Goal: Transaction & Acquisition: Obtain resource

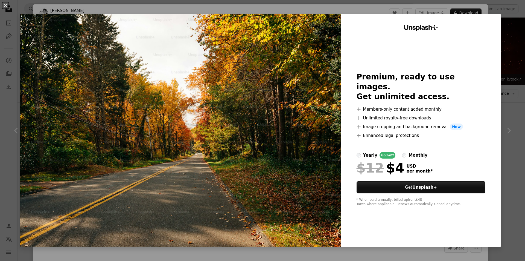
scroll to position [120, 0]
click at [271, 171] on img at bounding box center [180, 130] width 321 height 233
click at [506, 130] on div "An X shape Unsplash+ Premium, ready to use images. Get unlimited access. A plus…" at bounding box center [262, 130] width 525 height 261
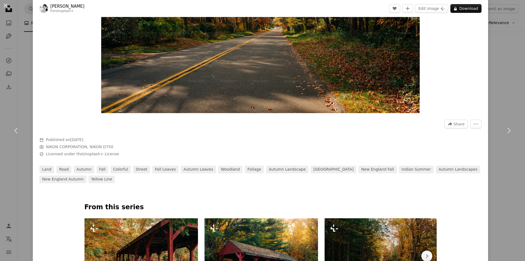
scroll to position [137, 0]
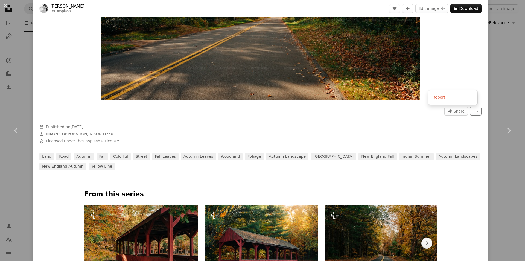
click at [470, 109] on button "More Actions" at bounding box center [475, 111] width 11 height 9
click at [474, 113] on icon "More Actions" at bounding box center [476, 111] width 5 height 5
drag, startPoint x: 273, startPoint y: 141, endPoint x: 277, endPoint y: 136, distance: 6.5
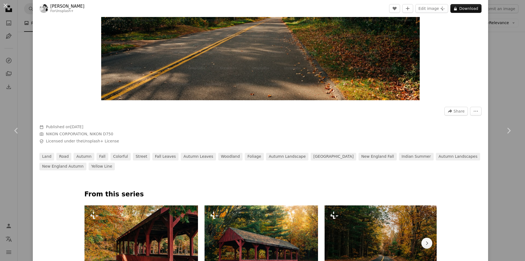
click at [273, 141] on div "A forward-right arrow Share More Actions Calendar outlined Published on [DATE] …" at bounding box center [261, 136] width 456 height 67
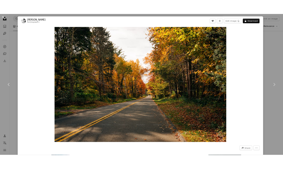
scroll to position [112, 0]
